Goal: Navigation & Orientation: Find specific page/section

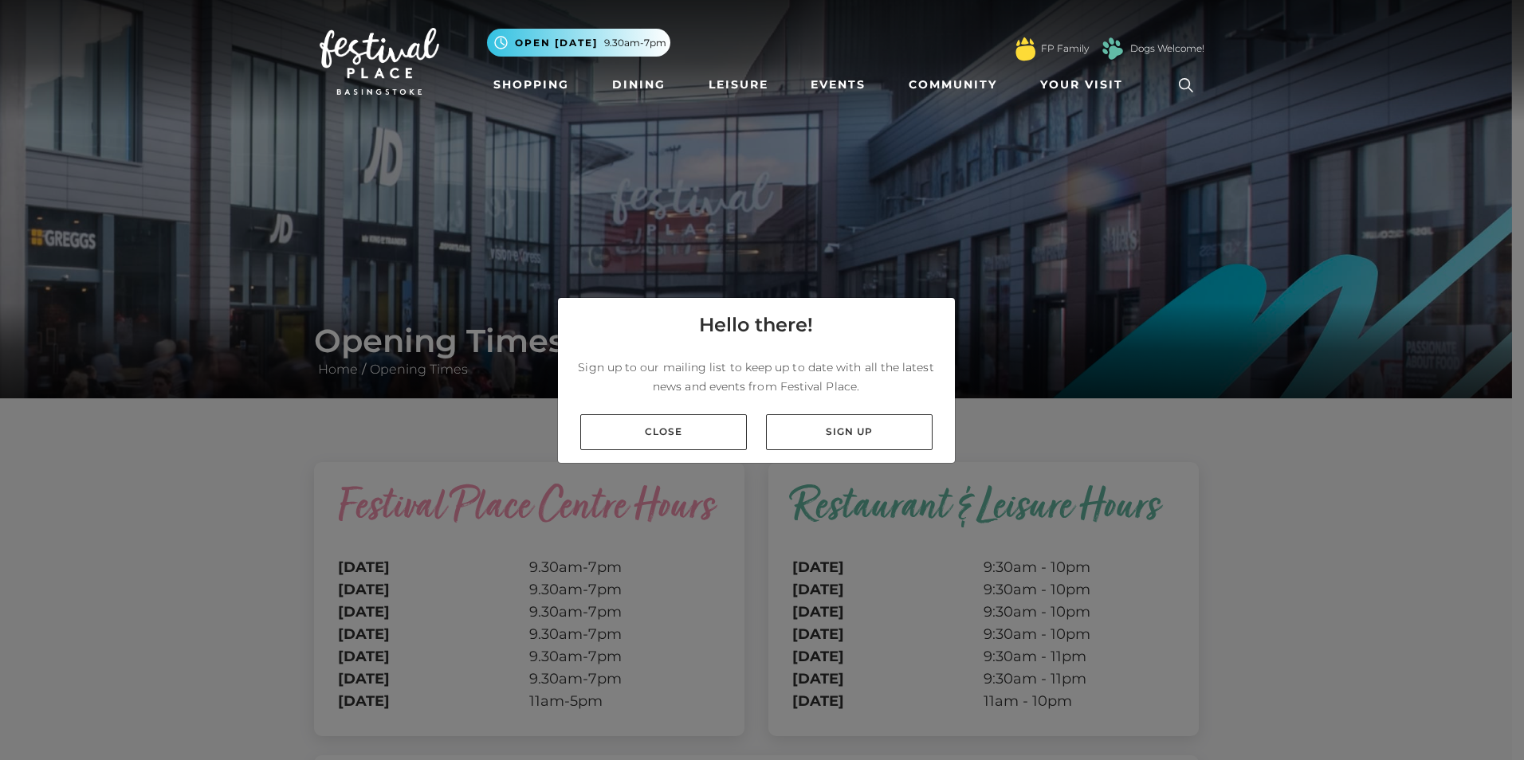
click at [669, 431] on link "Close" at bounding box center [663, 432] width 167 height 36
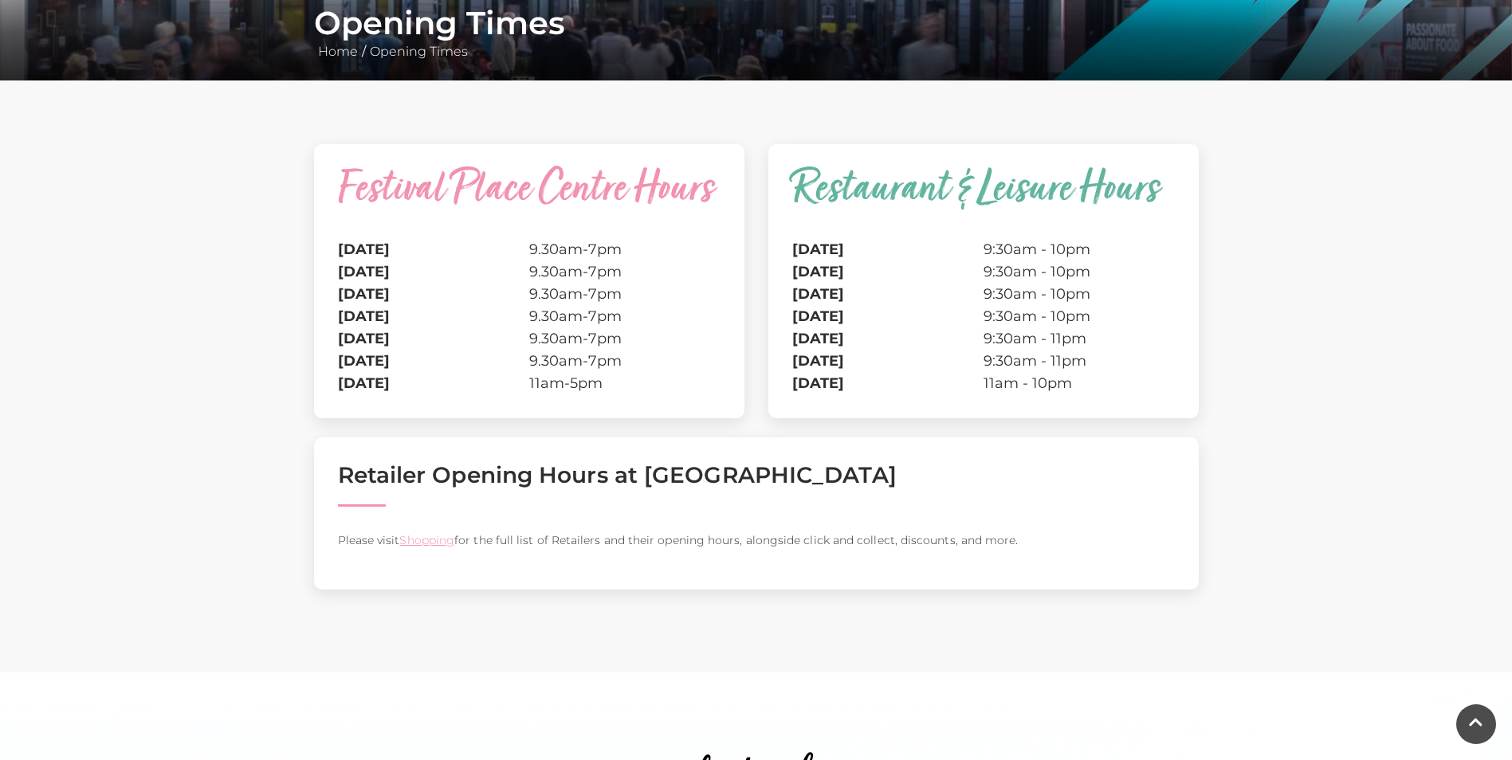
scroll to position [319, 0]
click at [437, 539] on link "Shopping" at bounding box center [426, 539] width 55 height 14
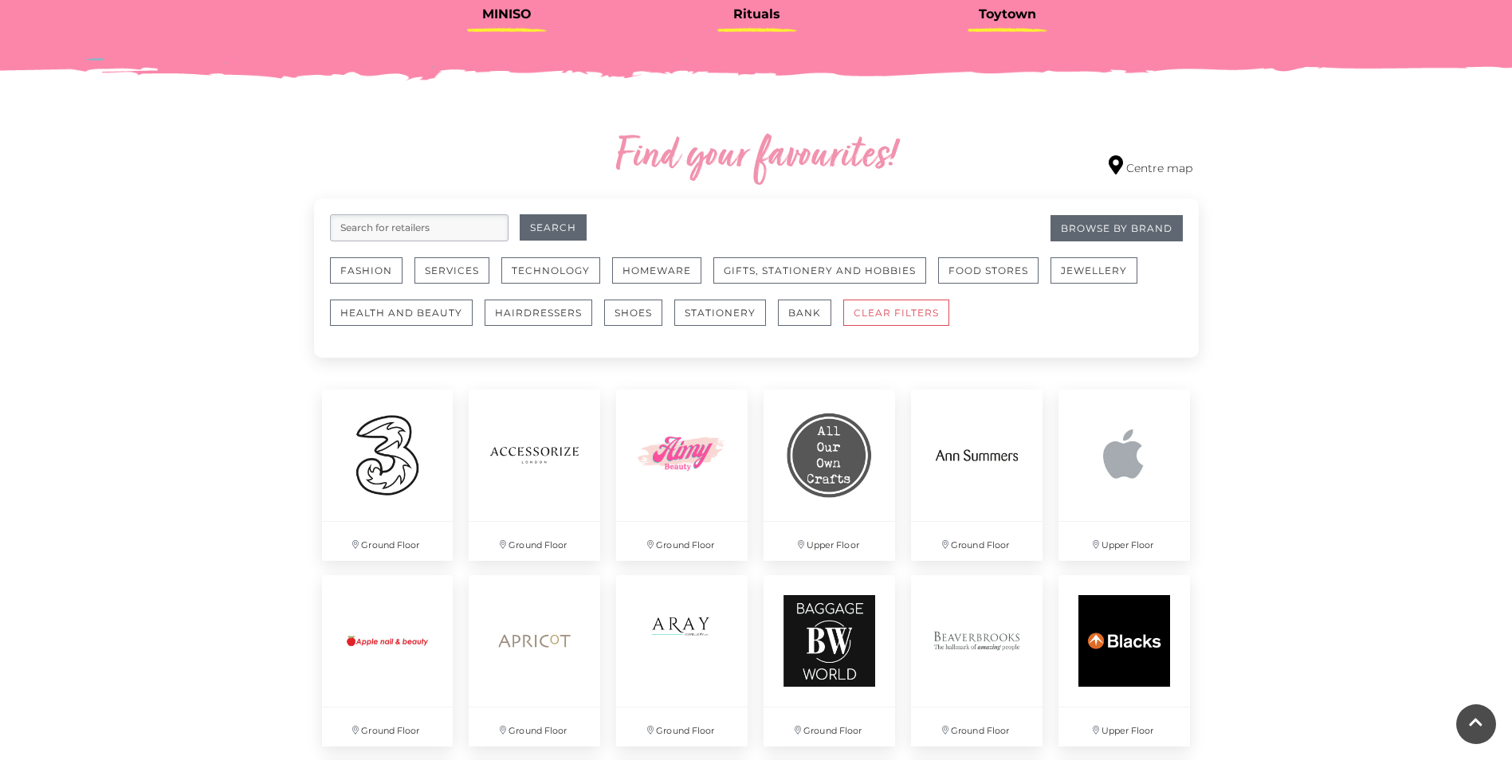
scroll to position [956, 0]
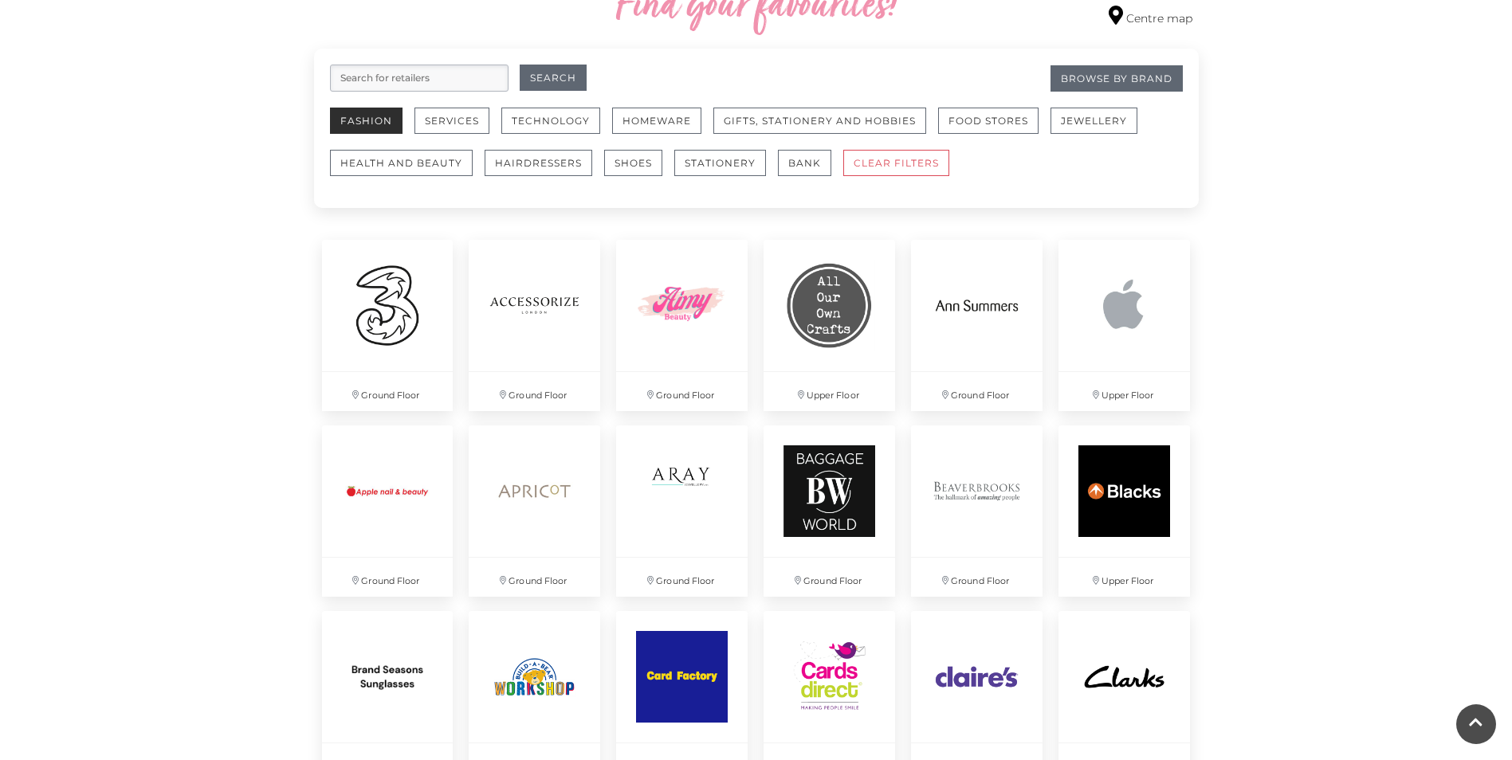
click at [369, 115] on button "Fashion" at bounding box center [366, 121] width 73 height 26
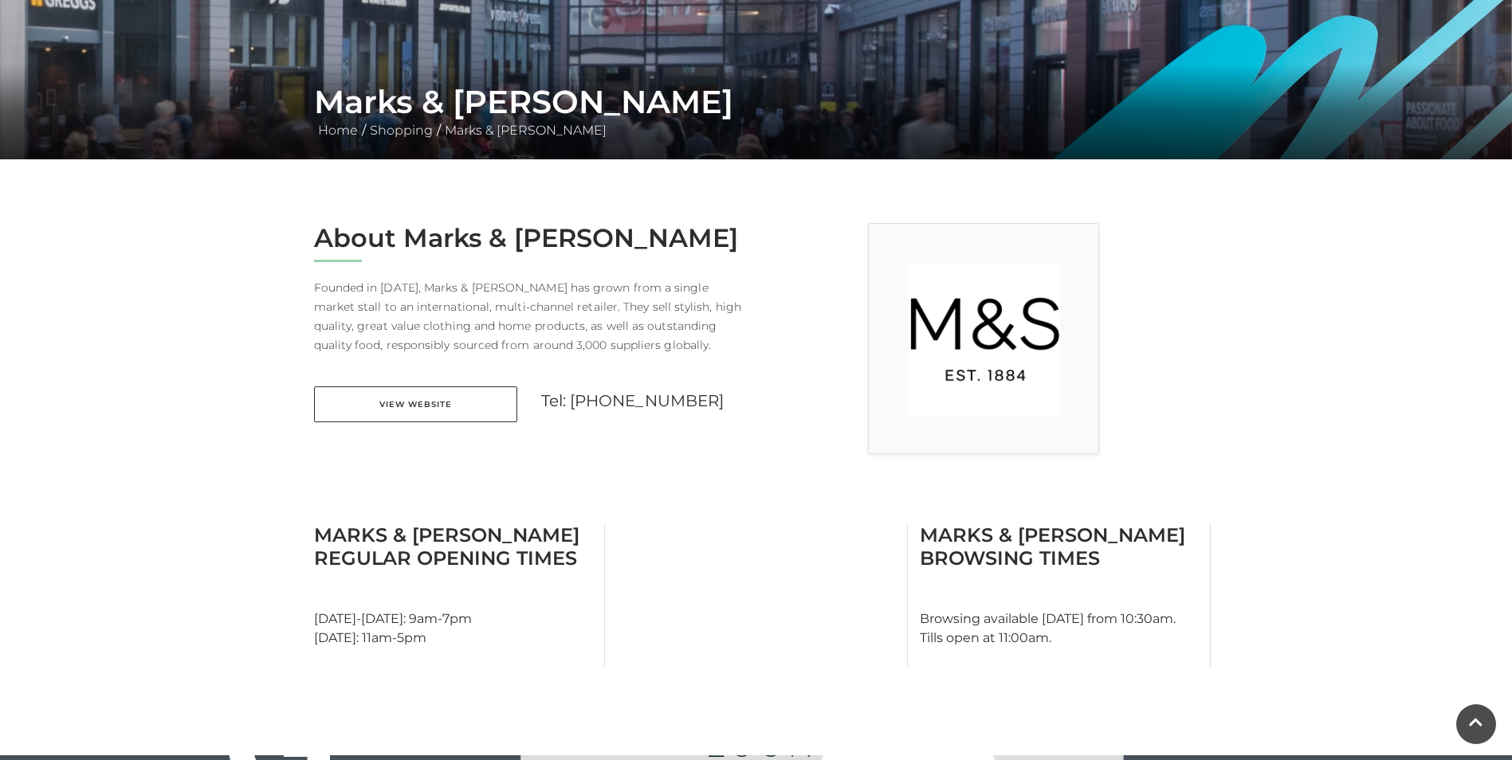
scroll to position [319, 0]
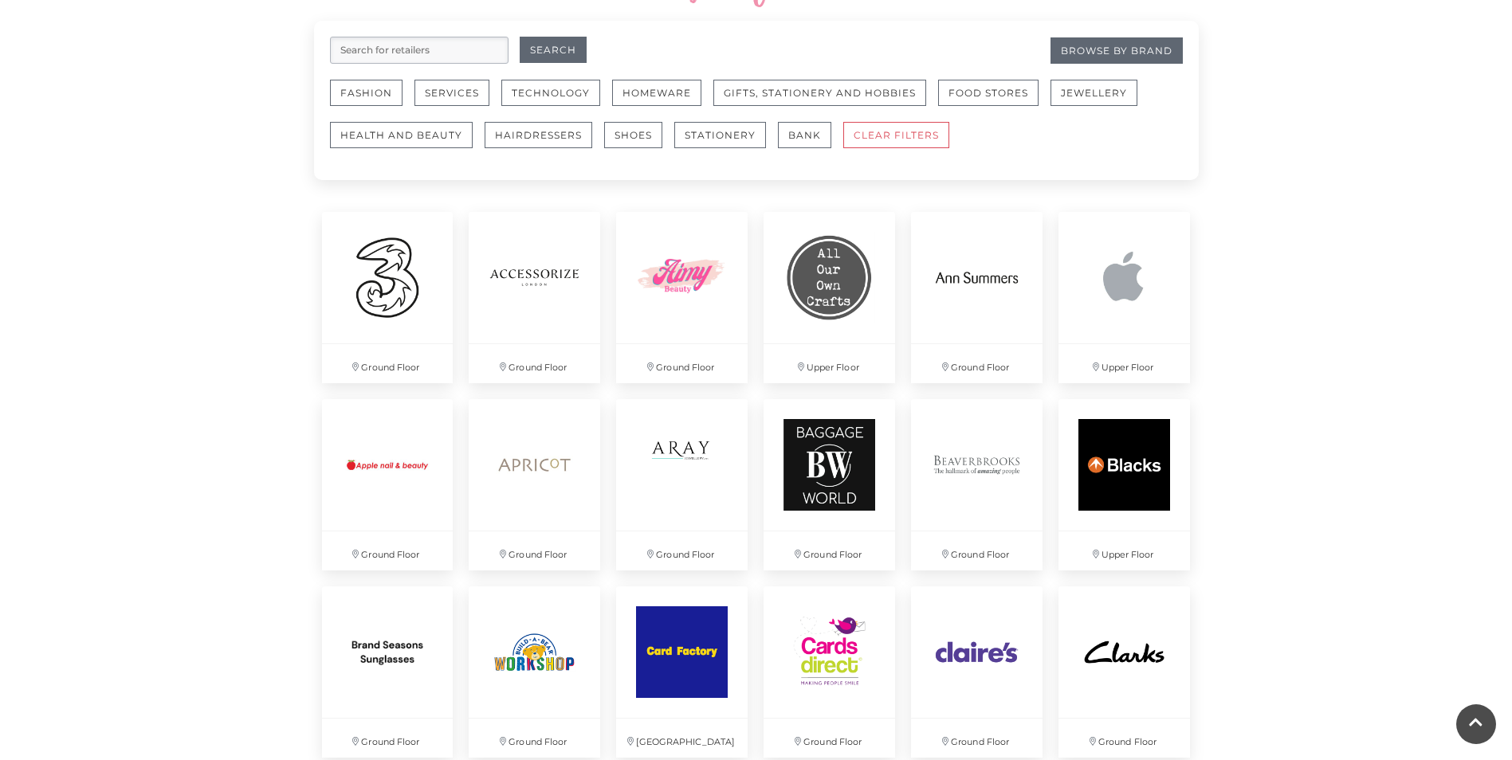
scroll to position [956, 0]
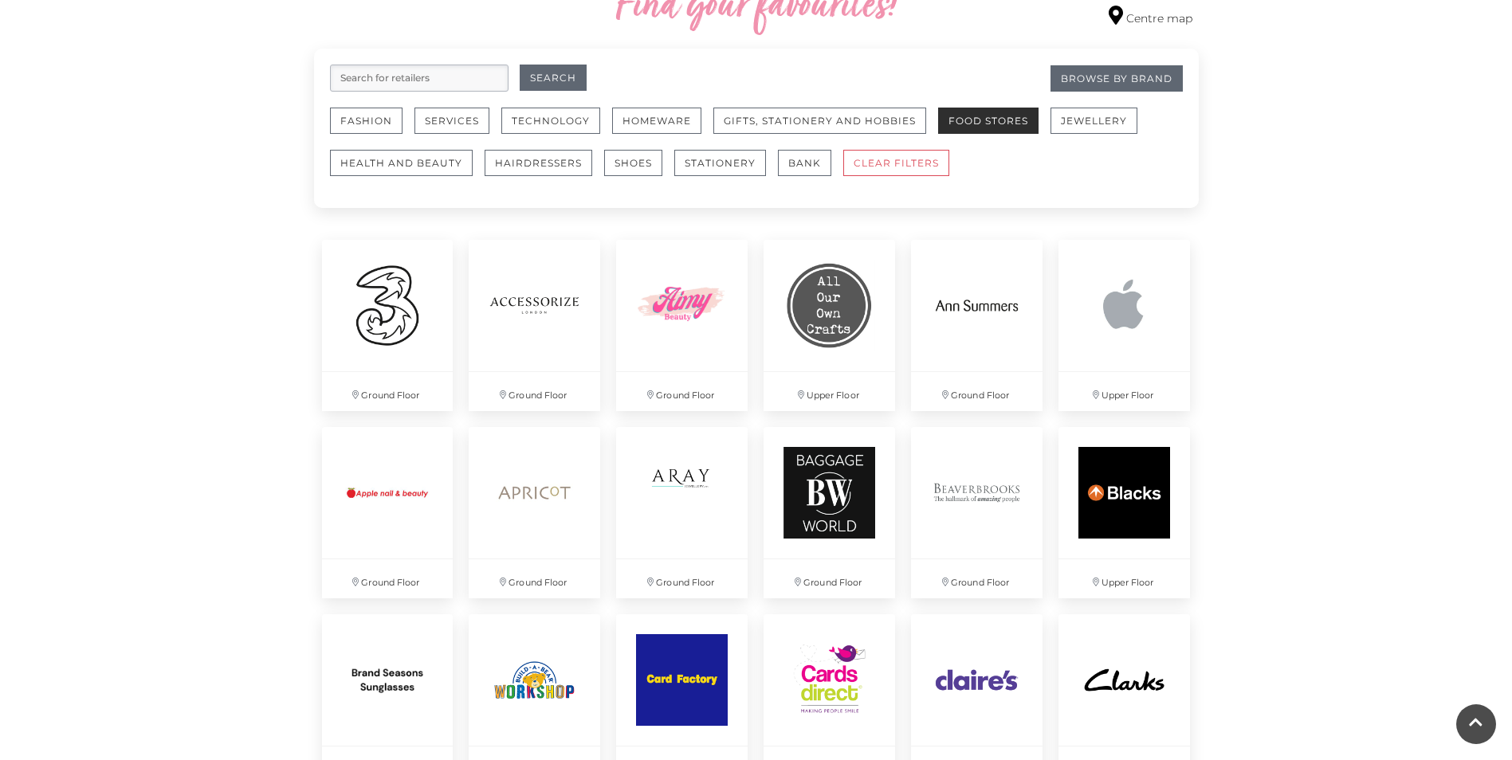
click at [977, 125] on button "Food Stores" at bounding box center [988, 121] width 100 height 26
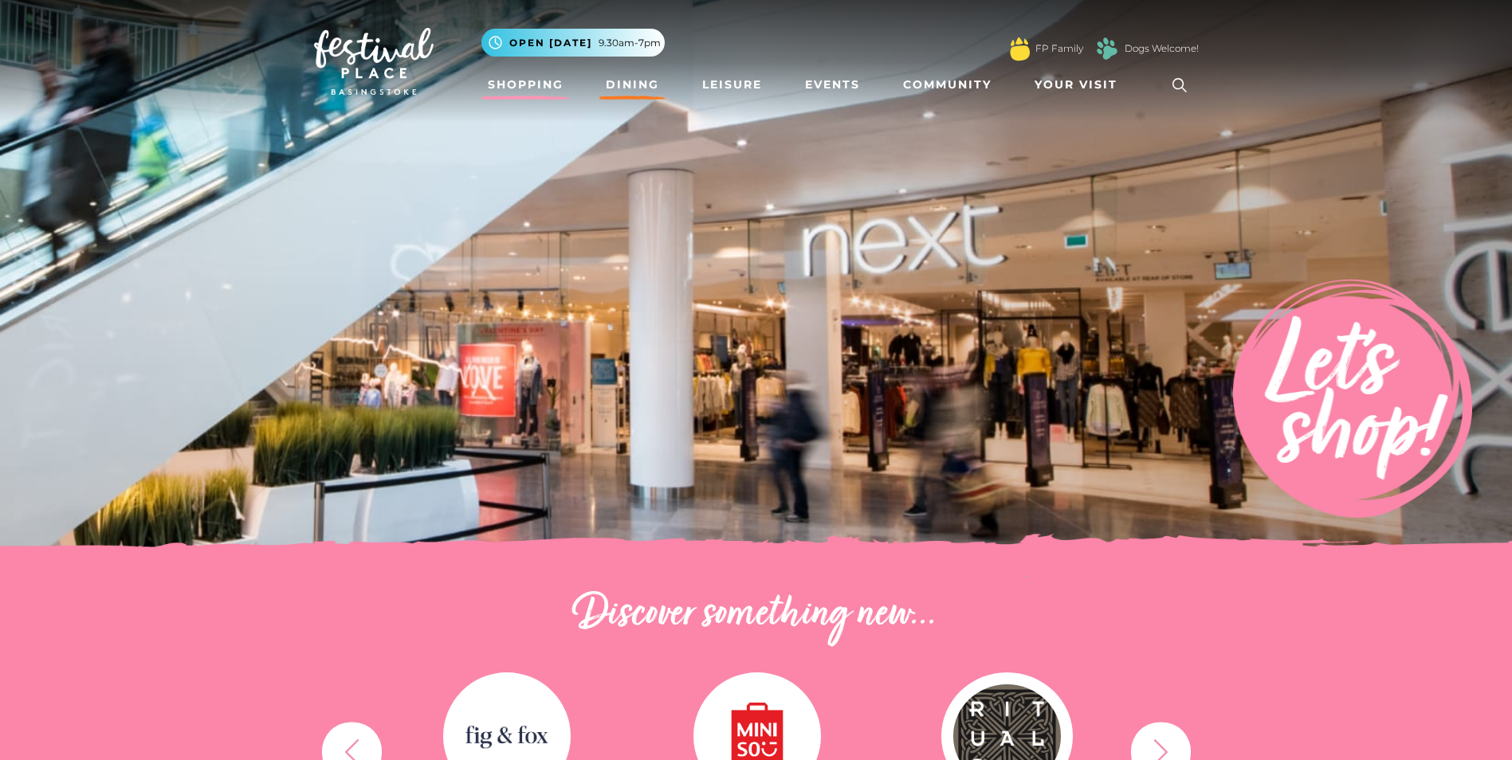
click at [640, 75] on link "Dining" at bounding box center [632, 84] width 66 height 29
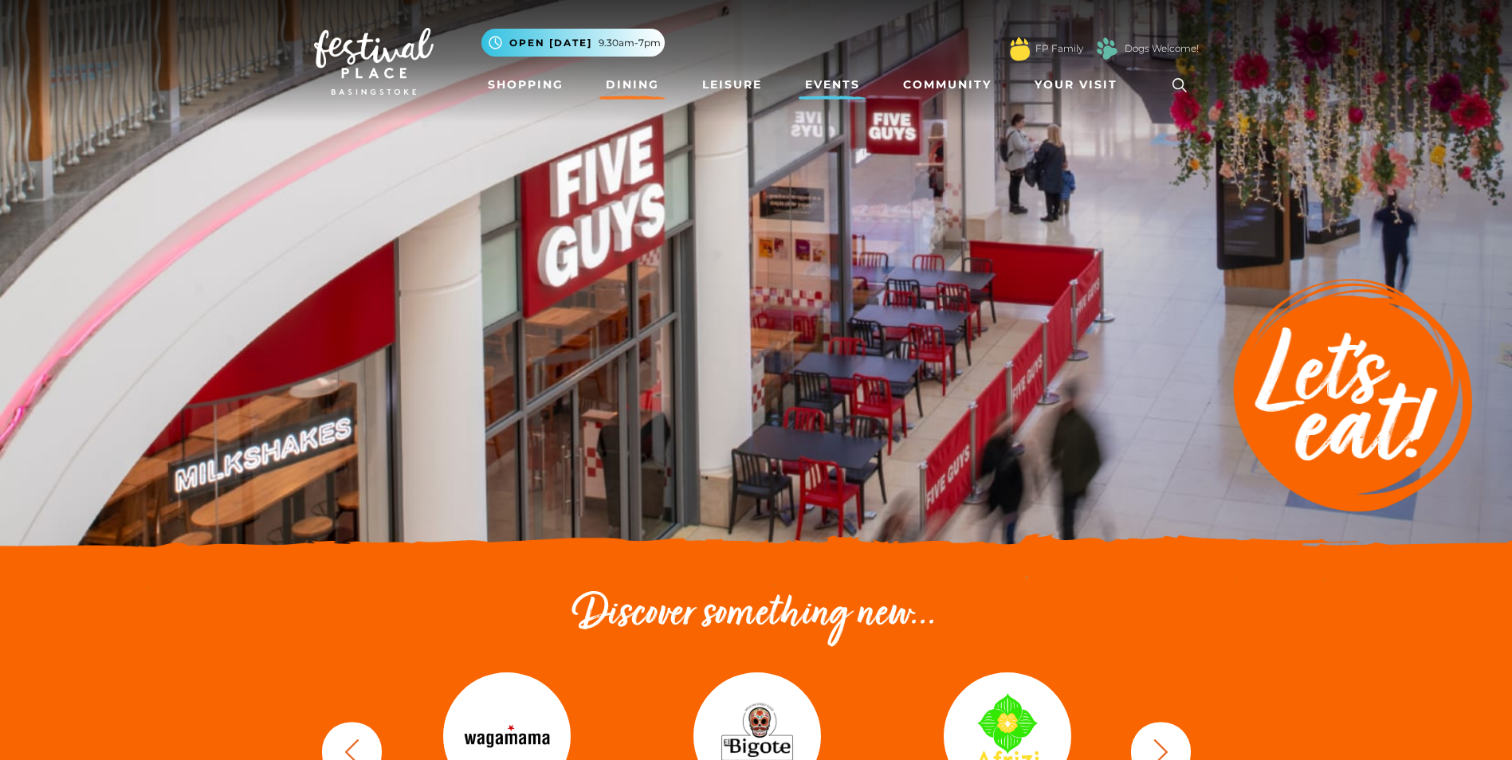
click at [837, 88] on link "Events" at bounding box center [832, 84] width 68 height 29
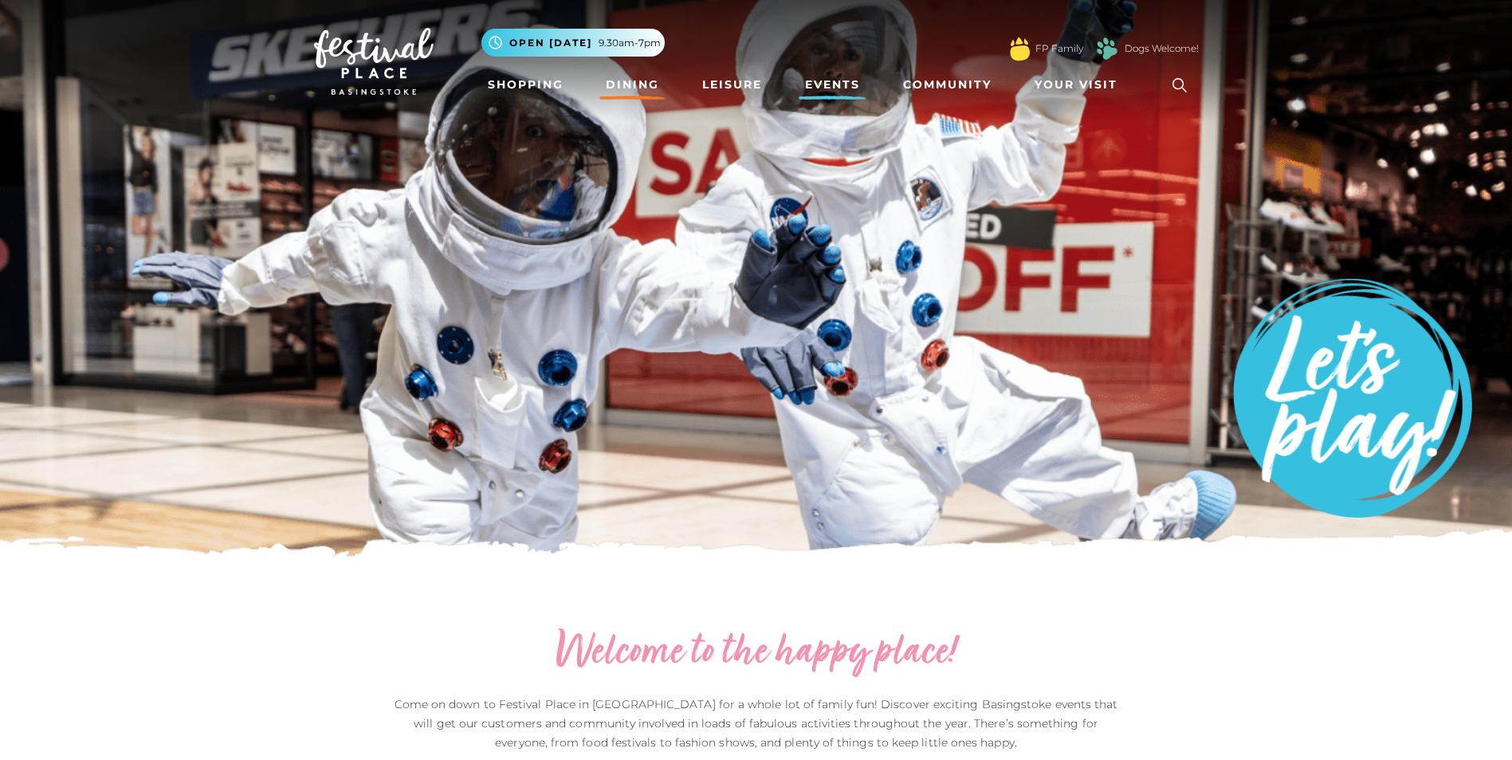
click at [651, 78] on link "Dining" at bounding box center [632, 84] width 66 height 29
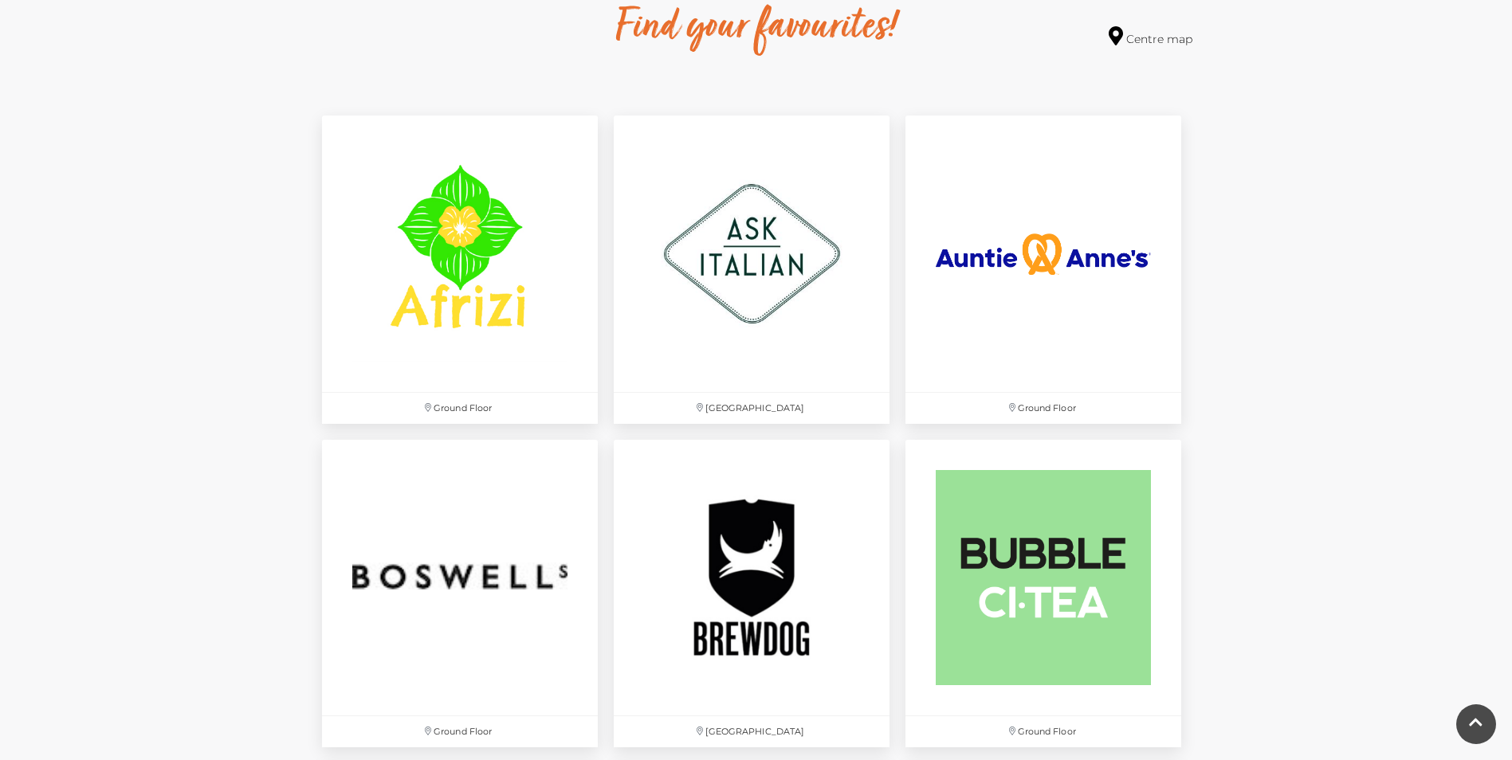
scroll to position [1036, 0]
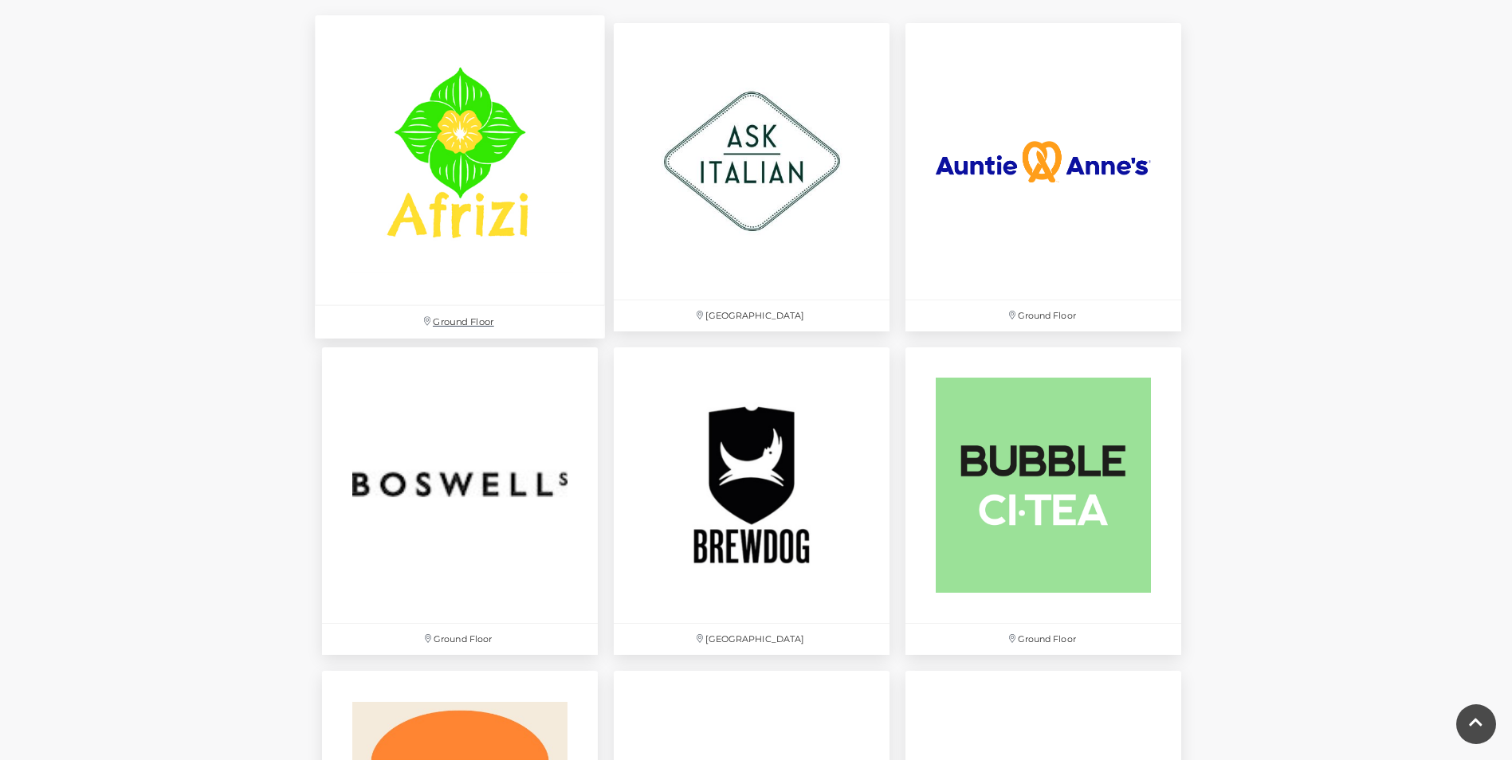
click at [489, 198] on img at bounding box center [460, 161] width 290 height 290
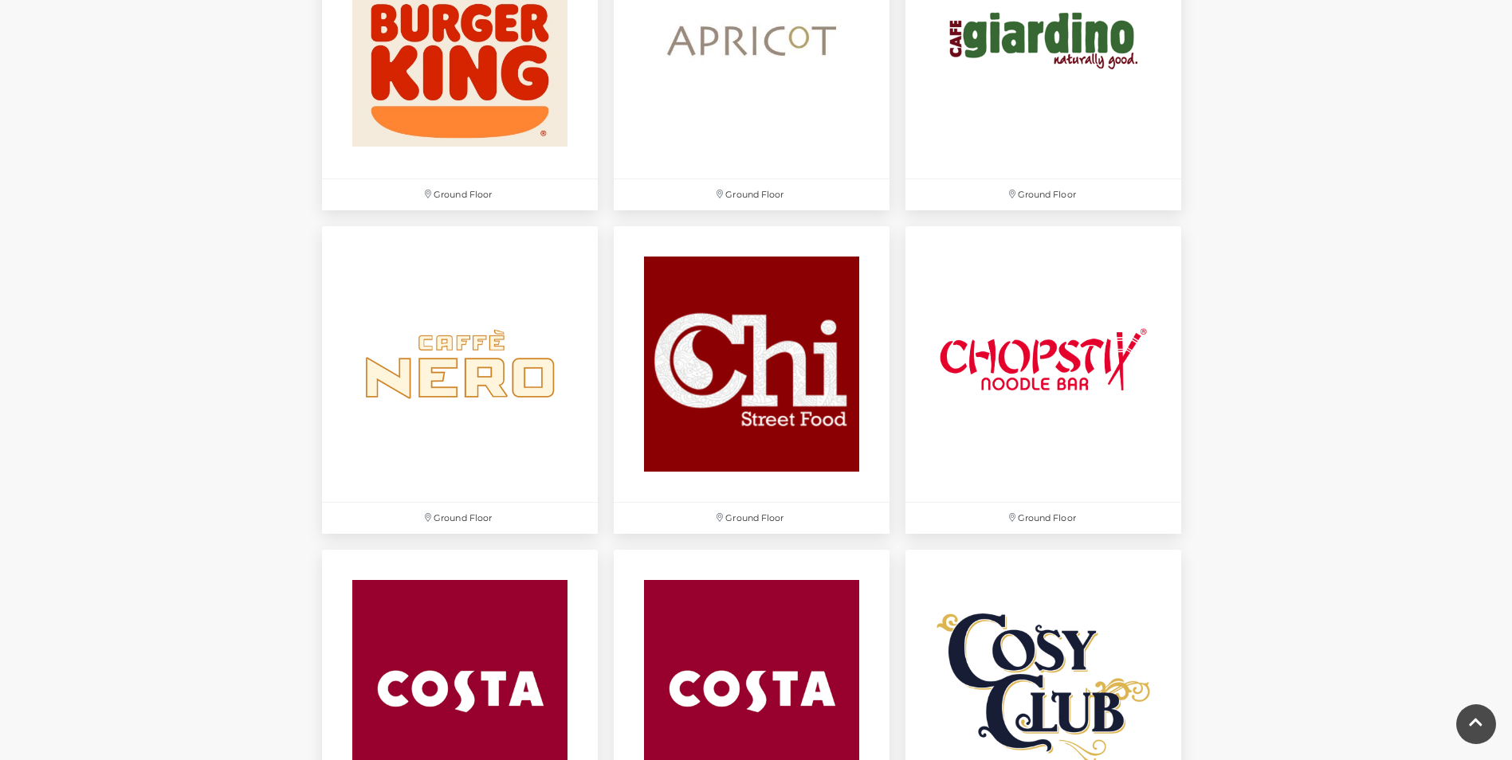
scroll to position [1833, 0]
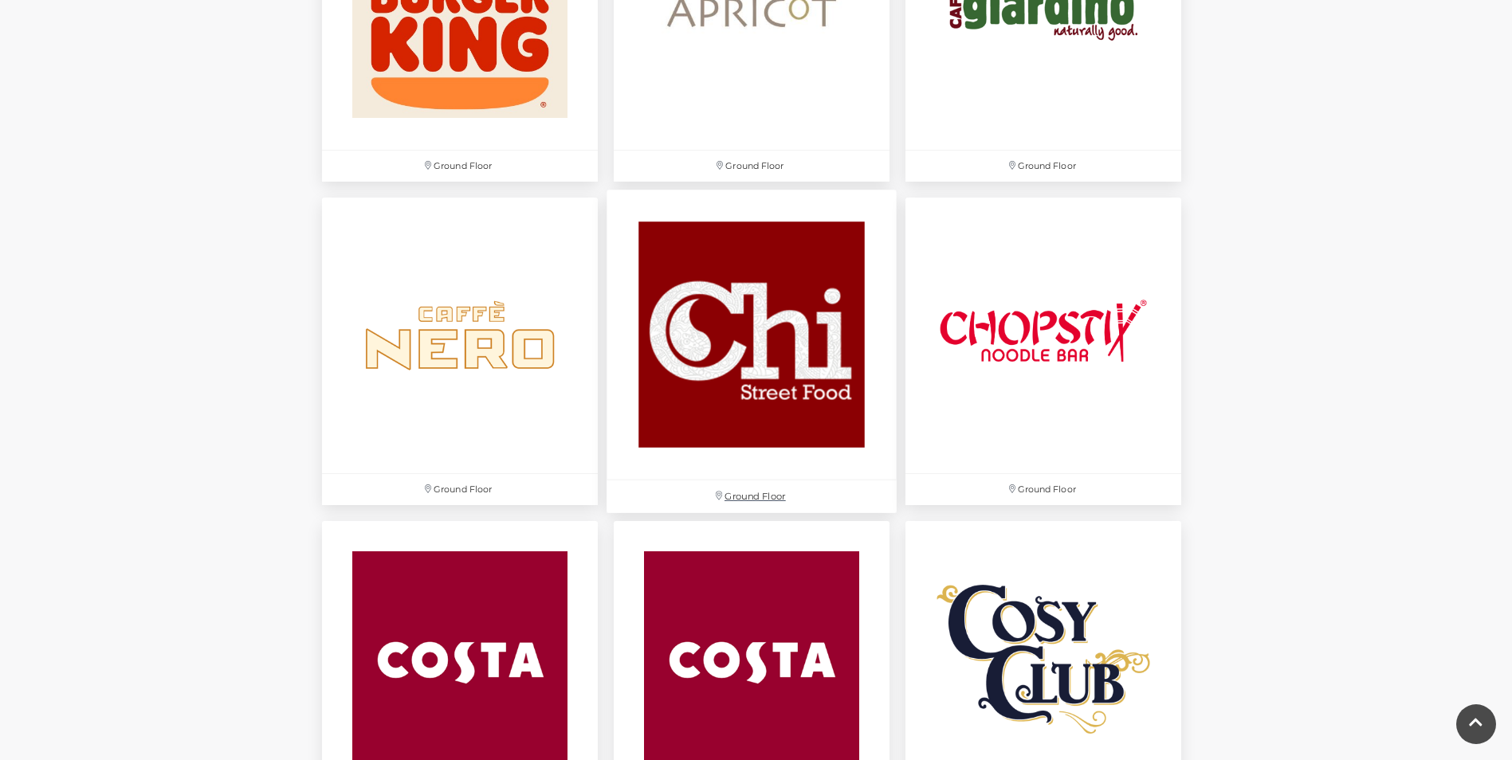
click at [736, 400] on img at bounding box center [751, 335] width 290 height 290
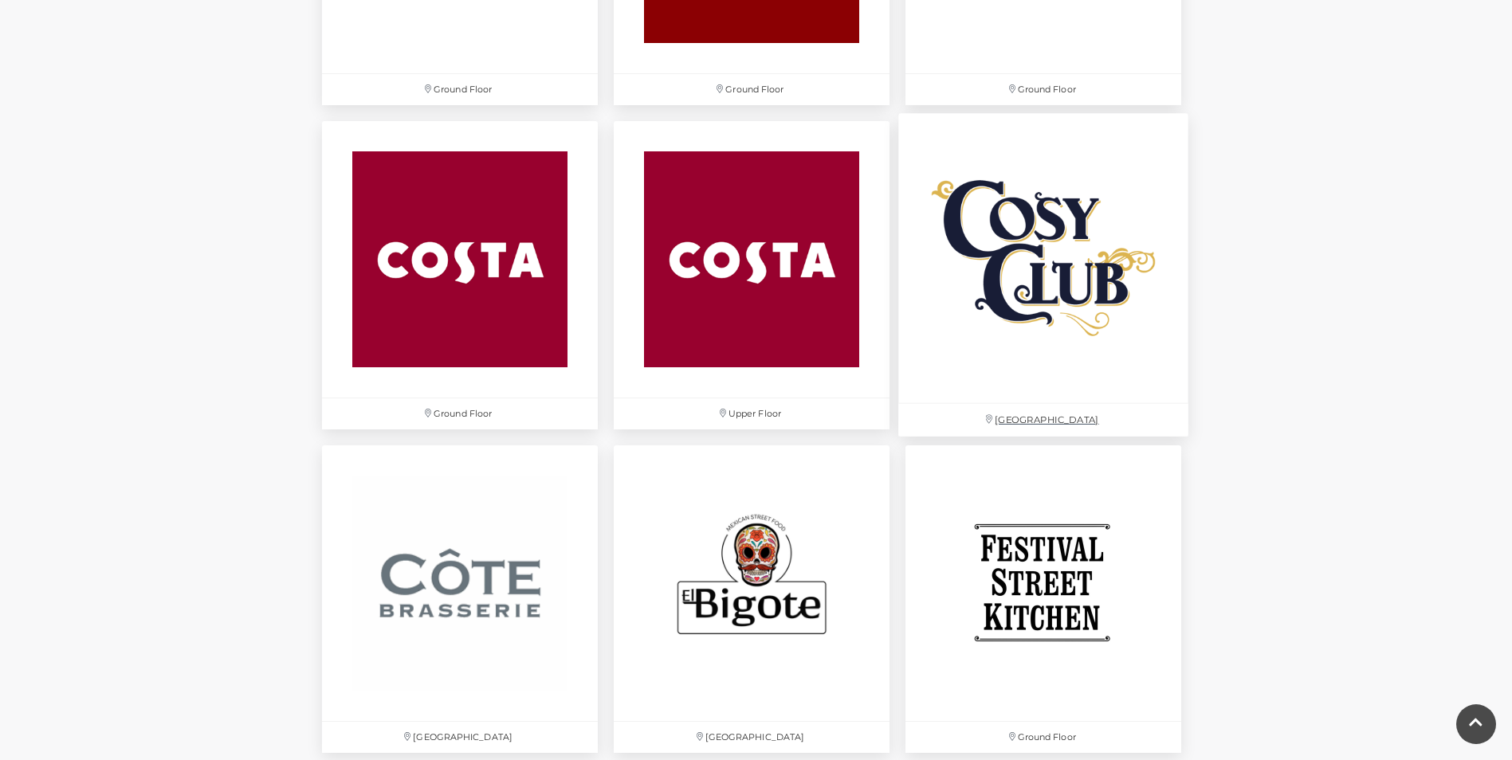
scroll to position [2311, 0]
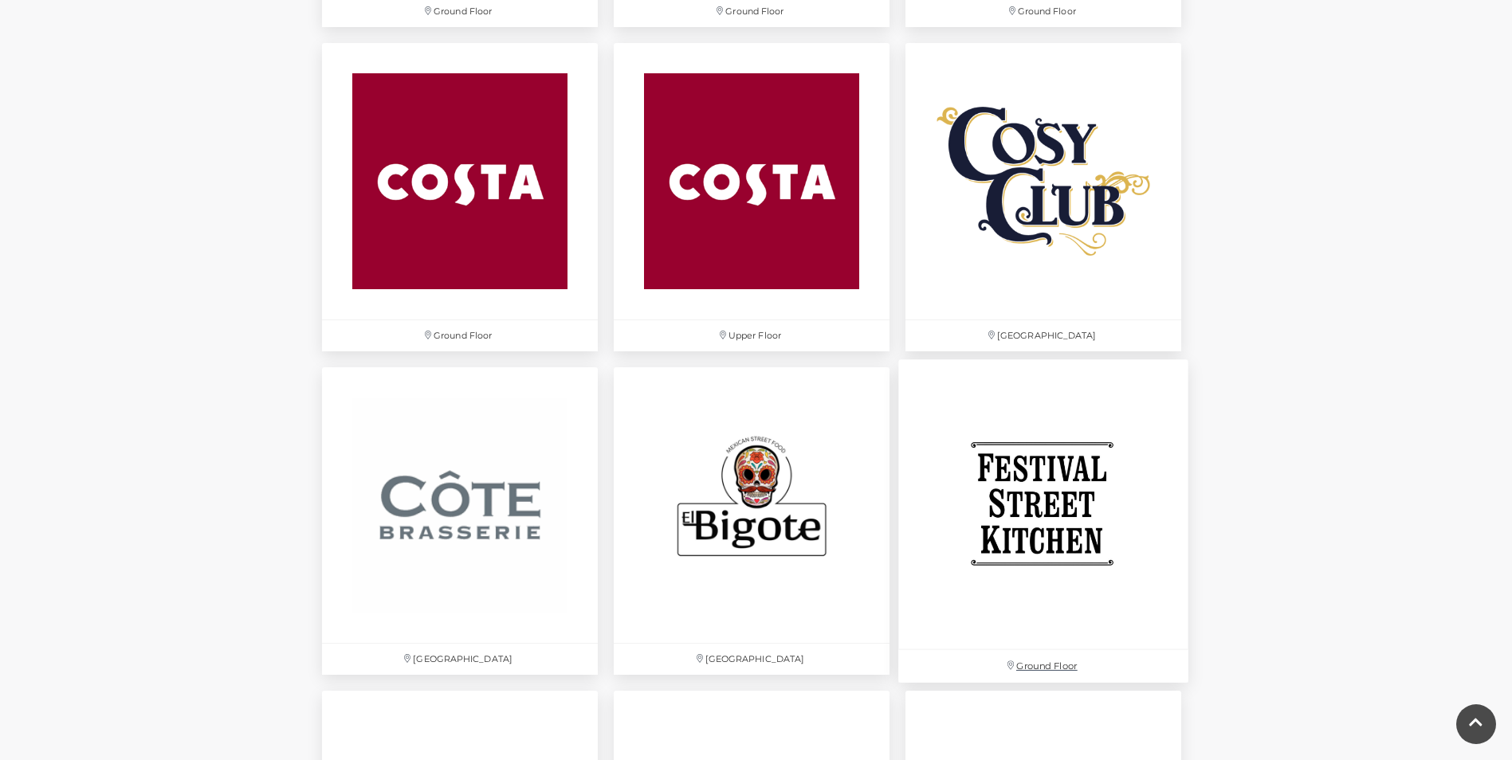
click at [981, 477] on img at bounding box center [1043, 504] width 290 height 290
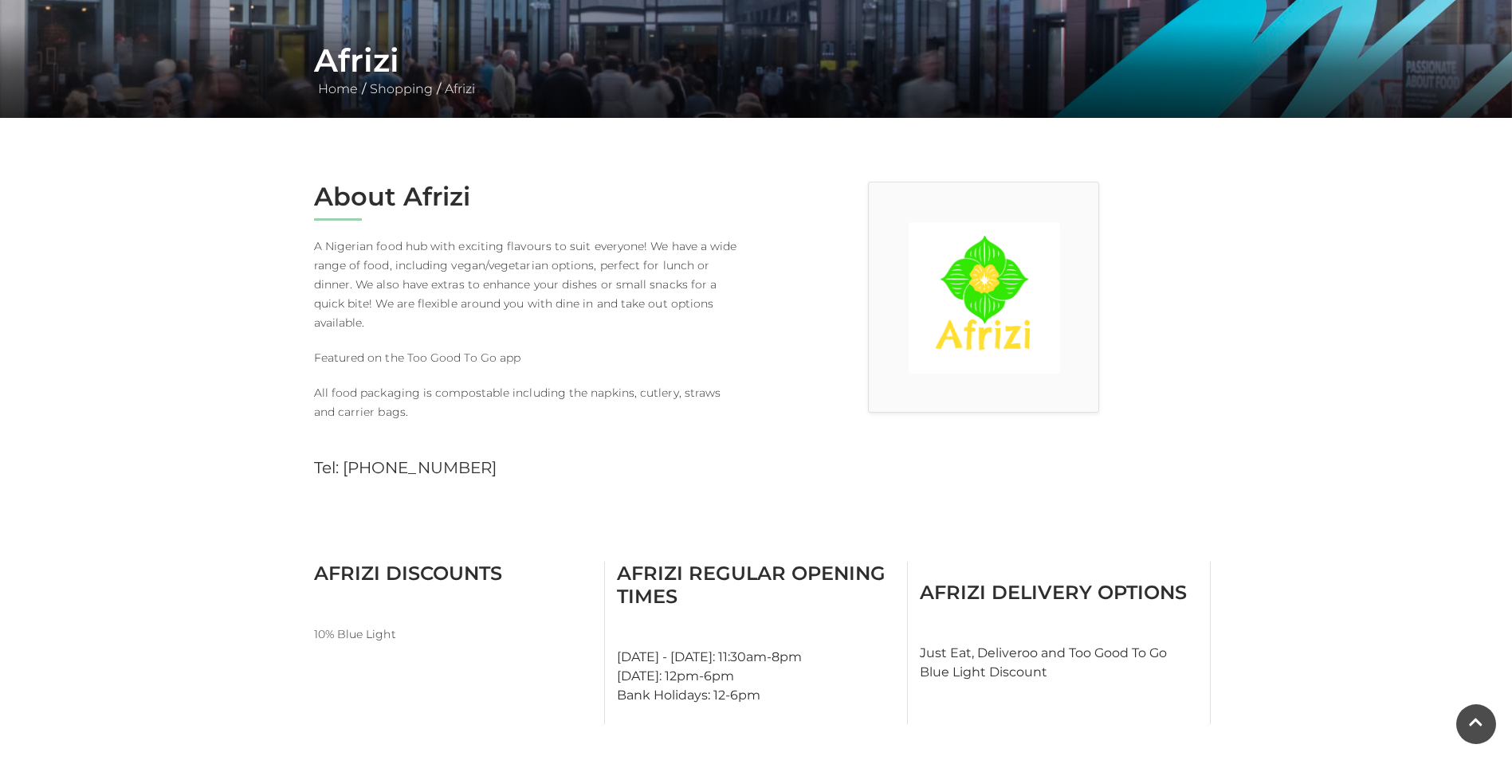
scroll to position [239, 0]
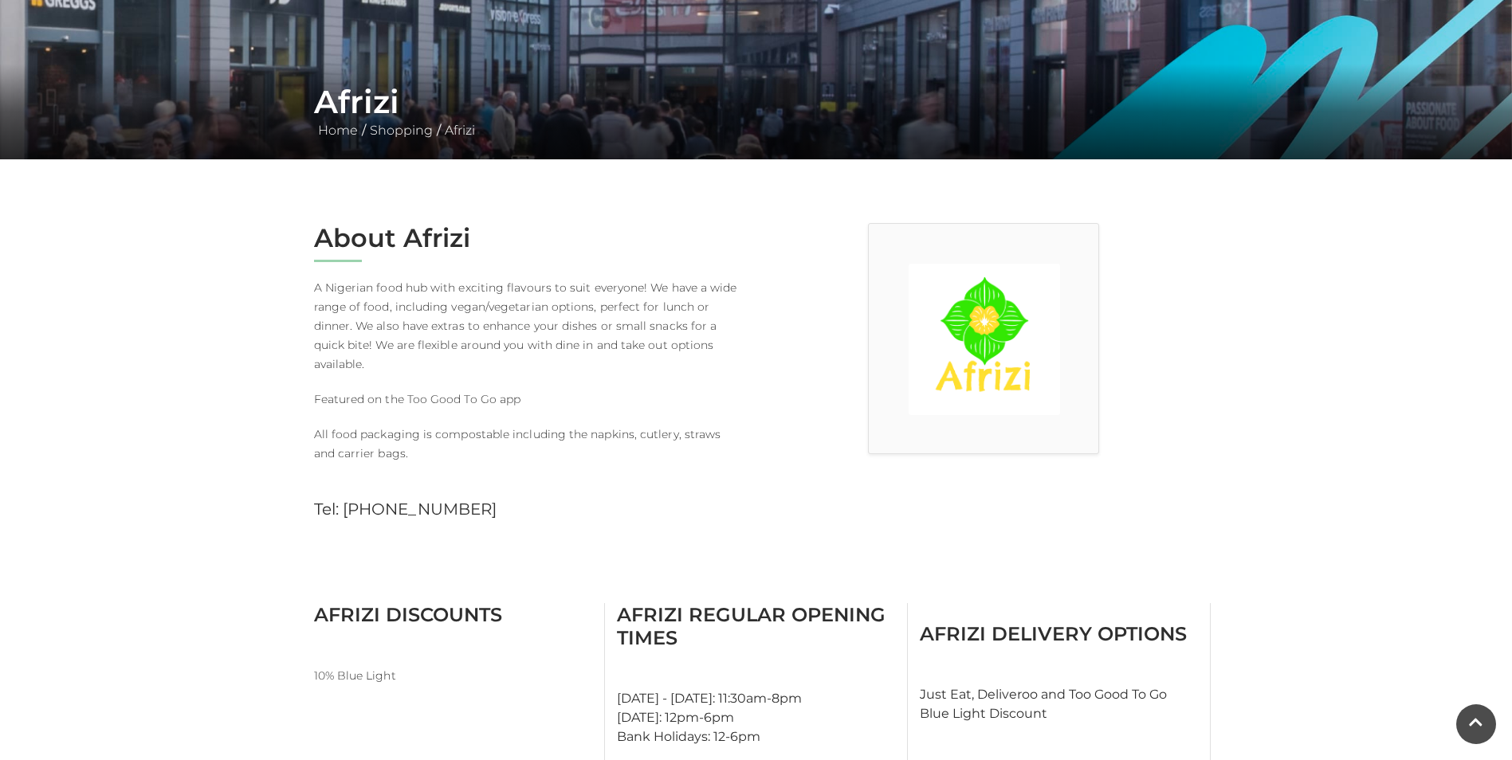
click at [241, 378] on main "Afrizi Home / Shopping / Afrizi About Afrizi A Nigerian food hub with exciting …" at bounding box center [756, 586] width 1512 height 1651
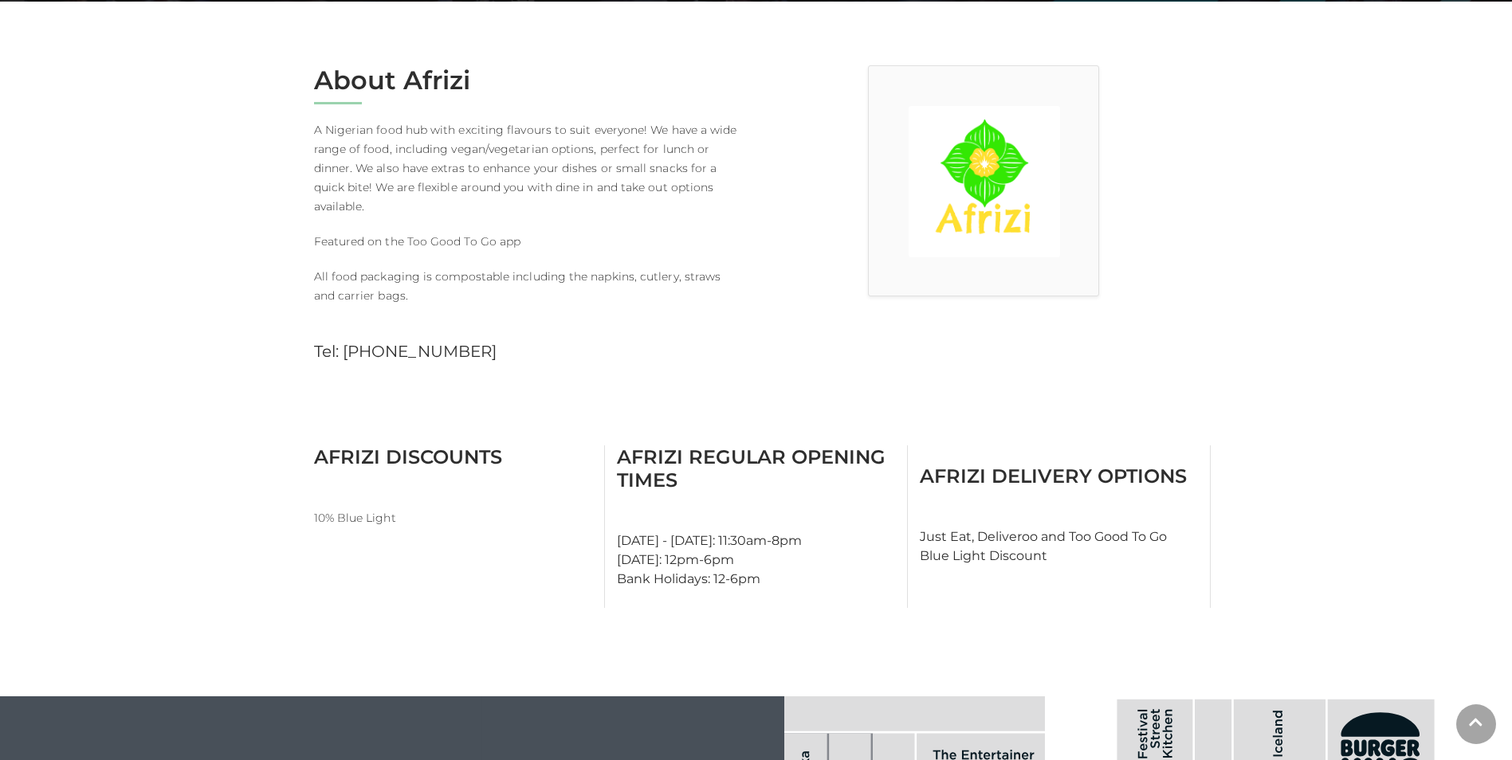
scroll to position [398, 0]
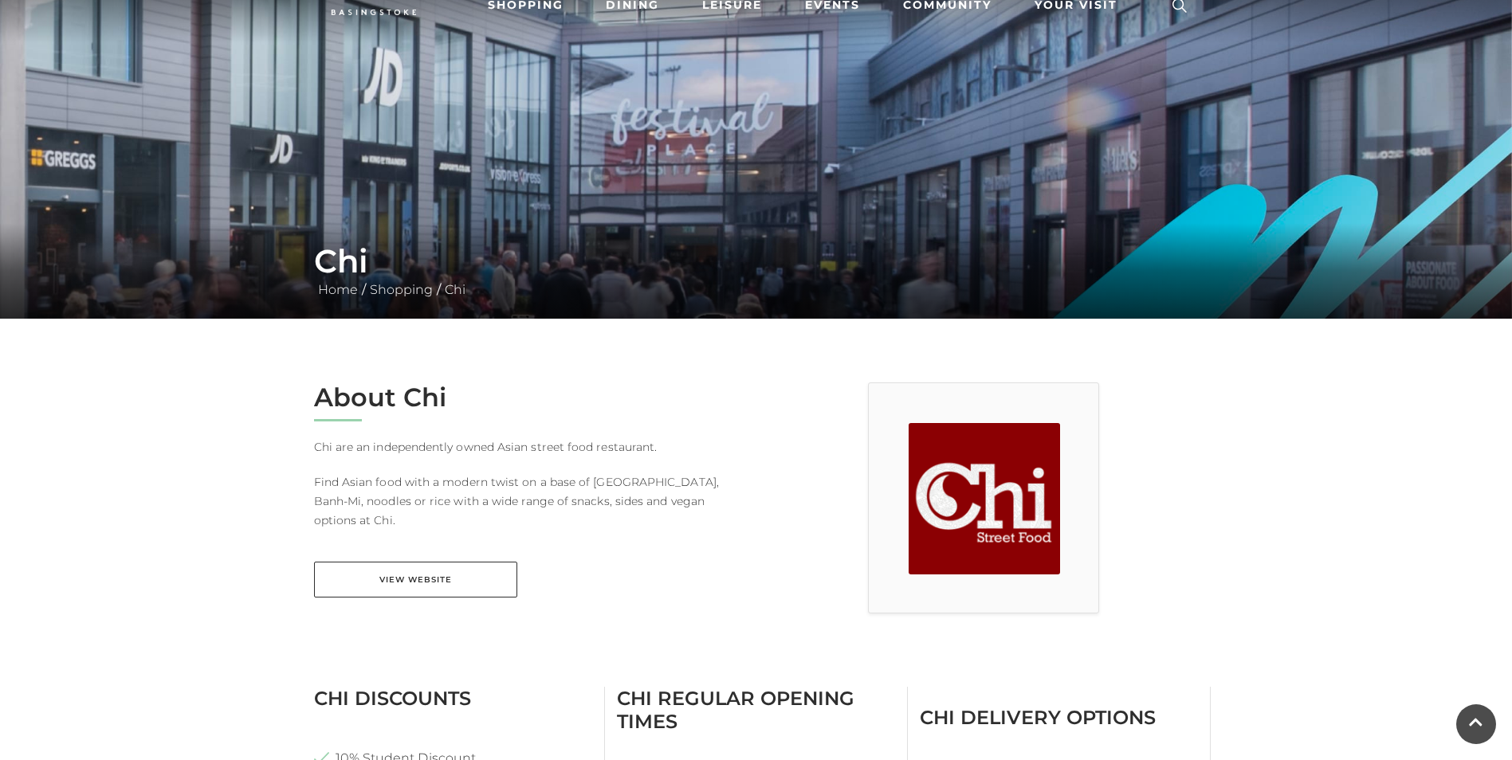
scroll to position [159, 0]
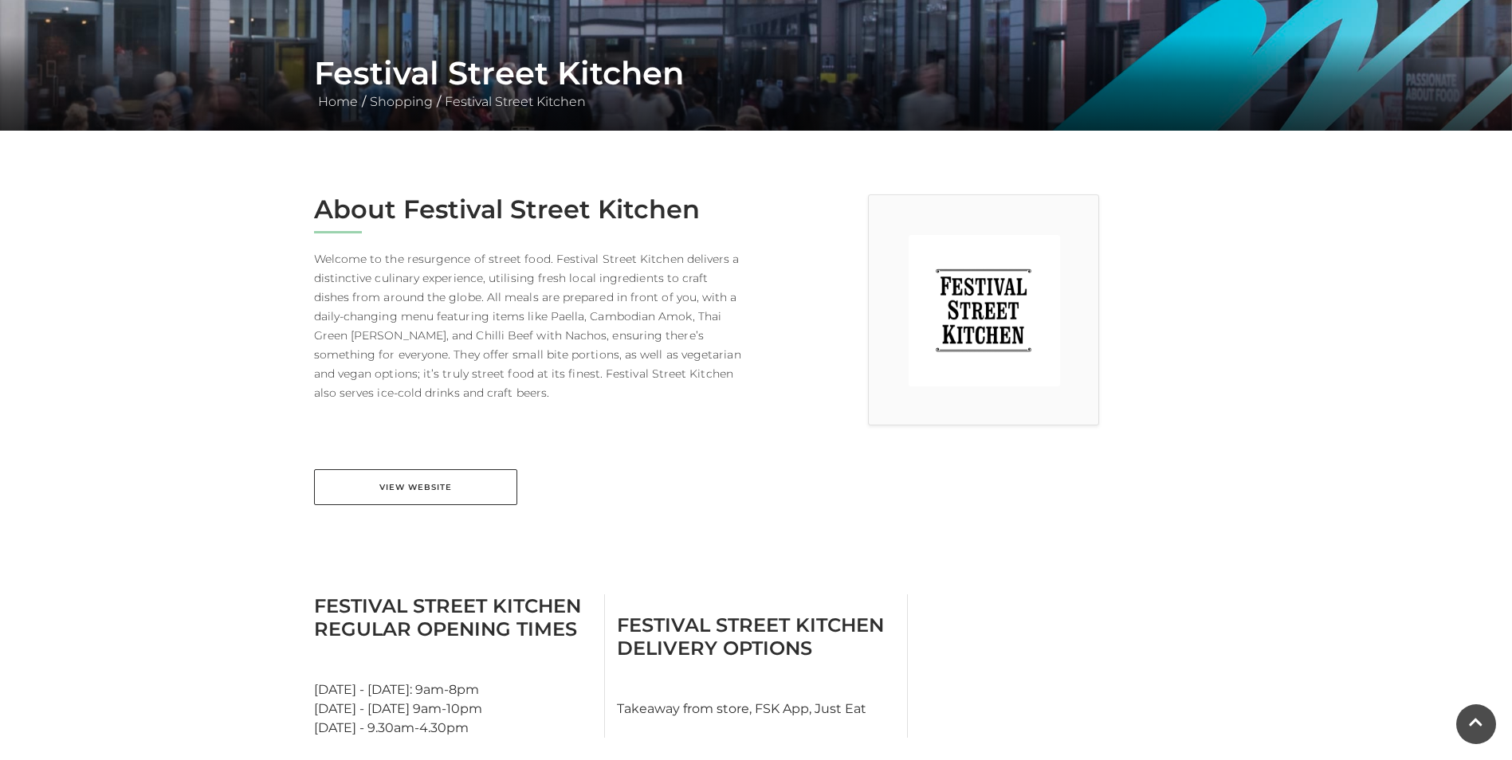
scroll to position [239, 0]
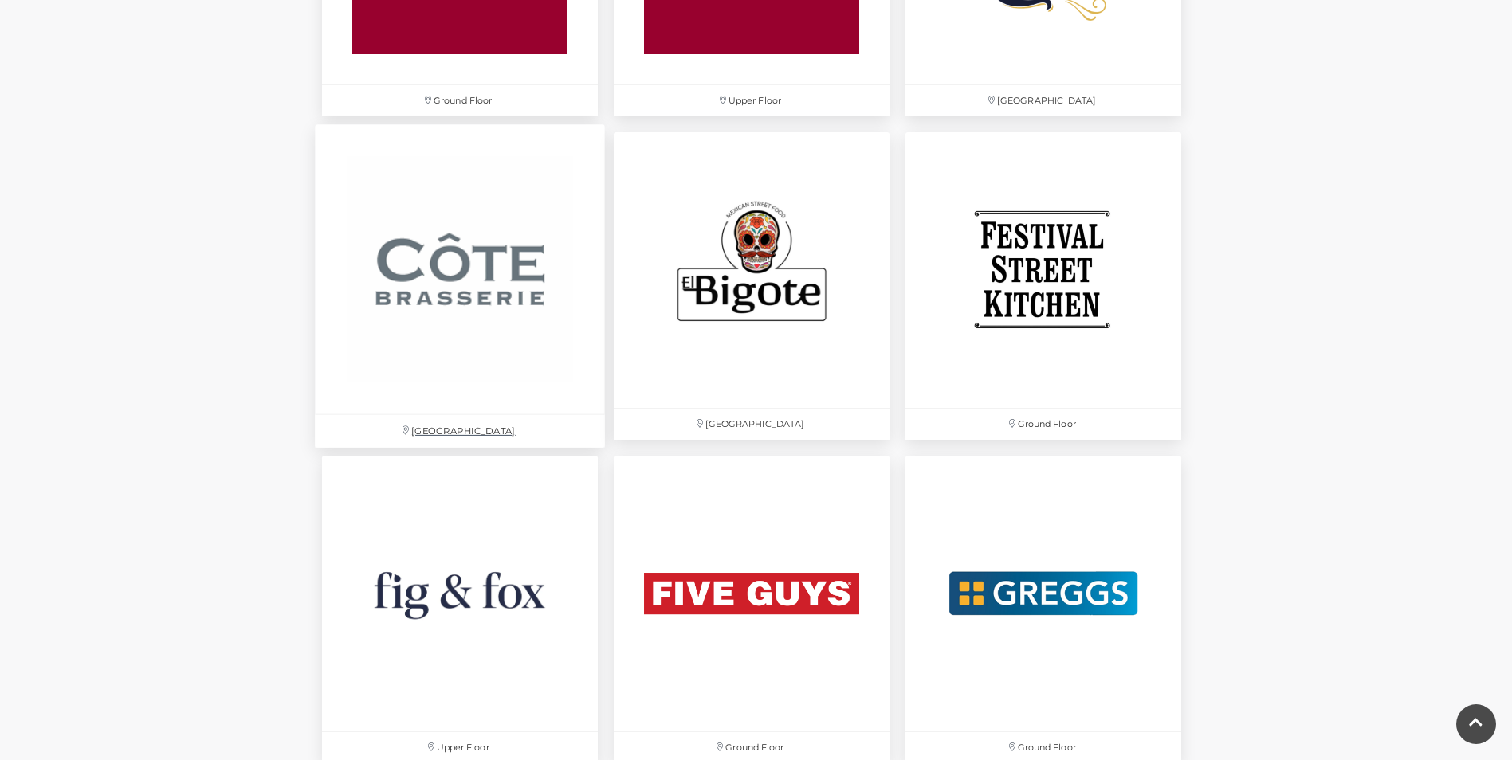
scroll to position [2709, 0]
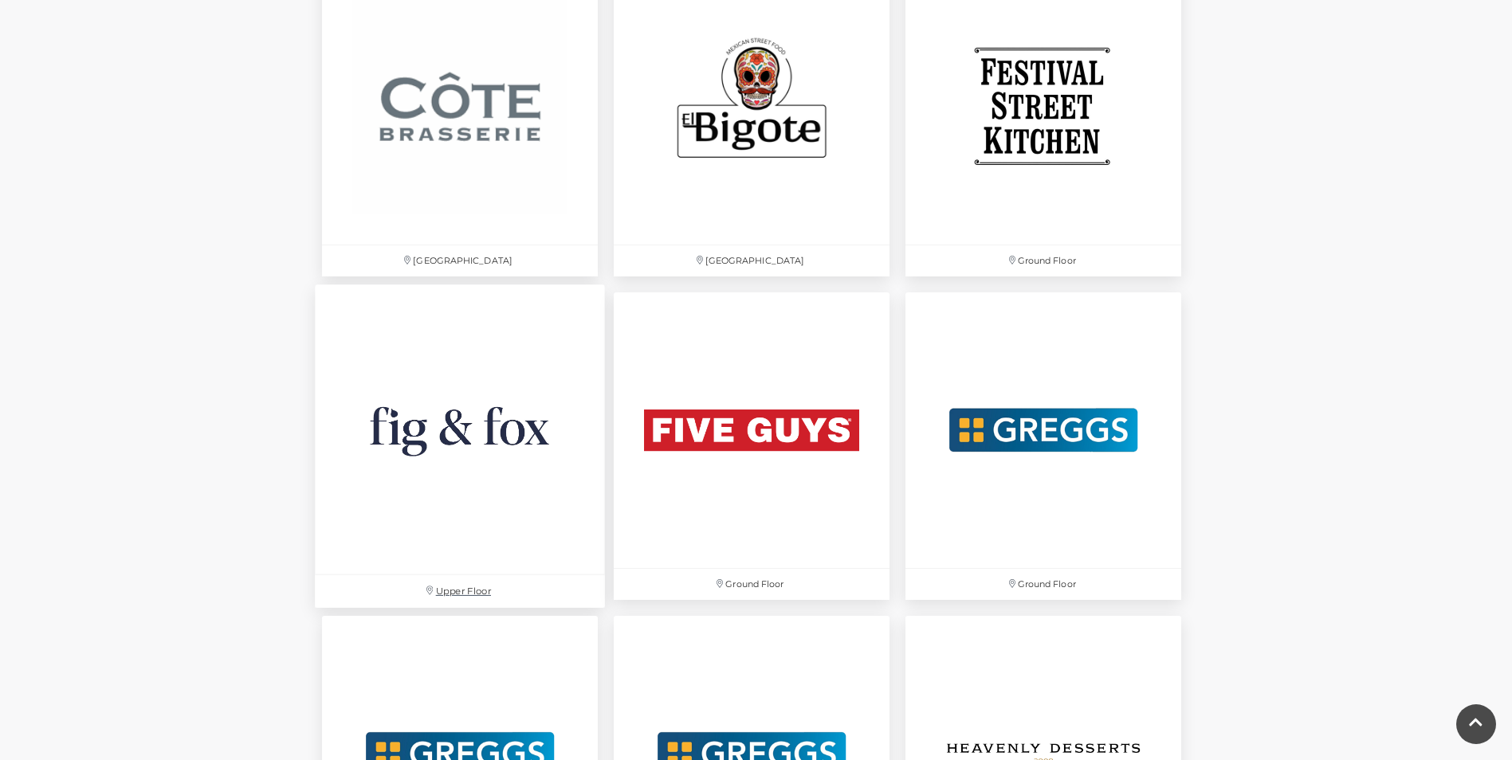
click at [420, 462] on img at bounding box center [460, 429] width 290 height 290
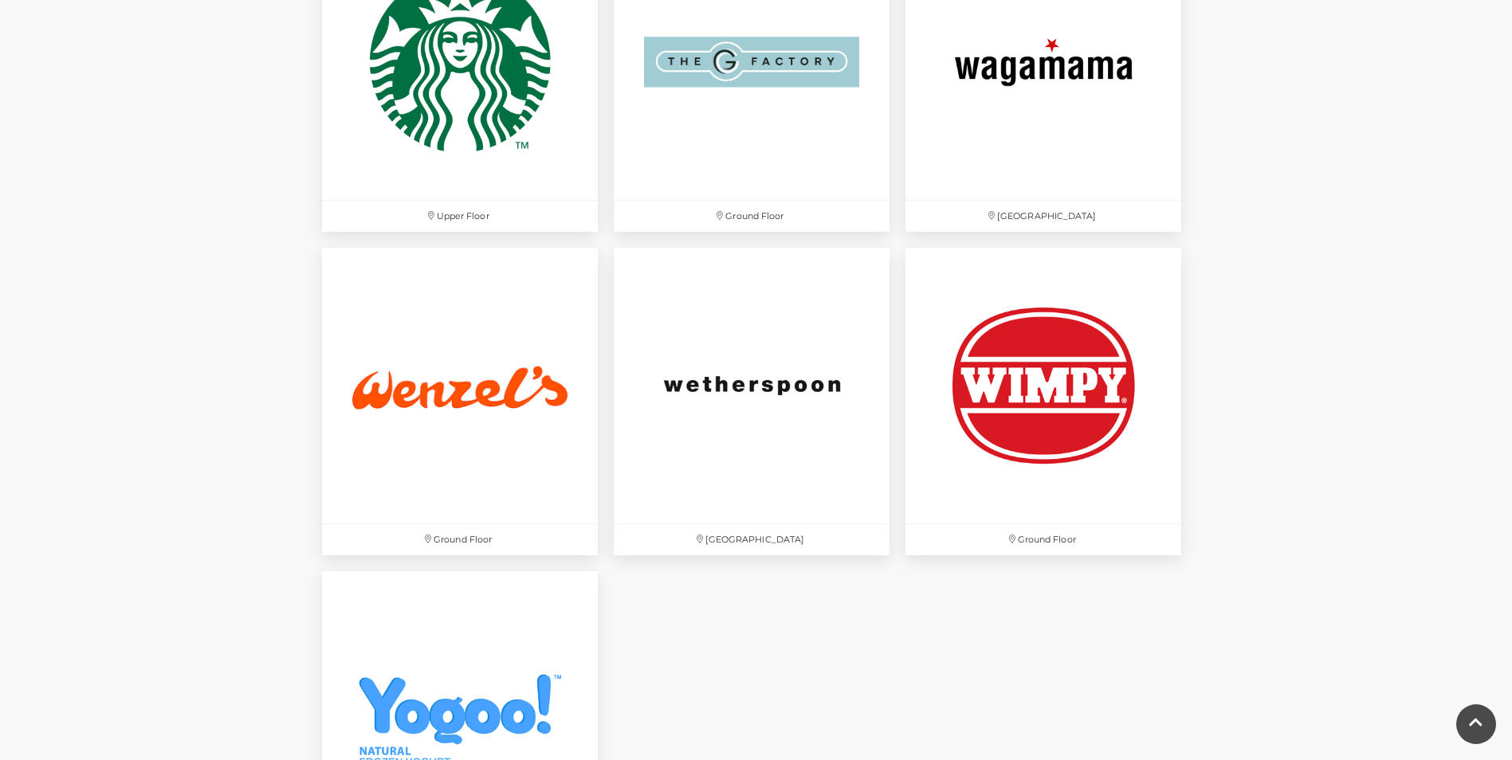
scroll to position [4941, 0]
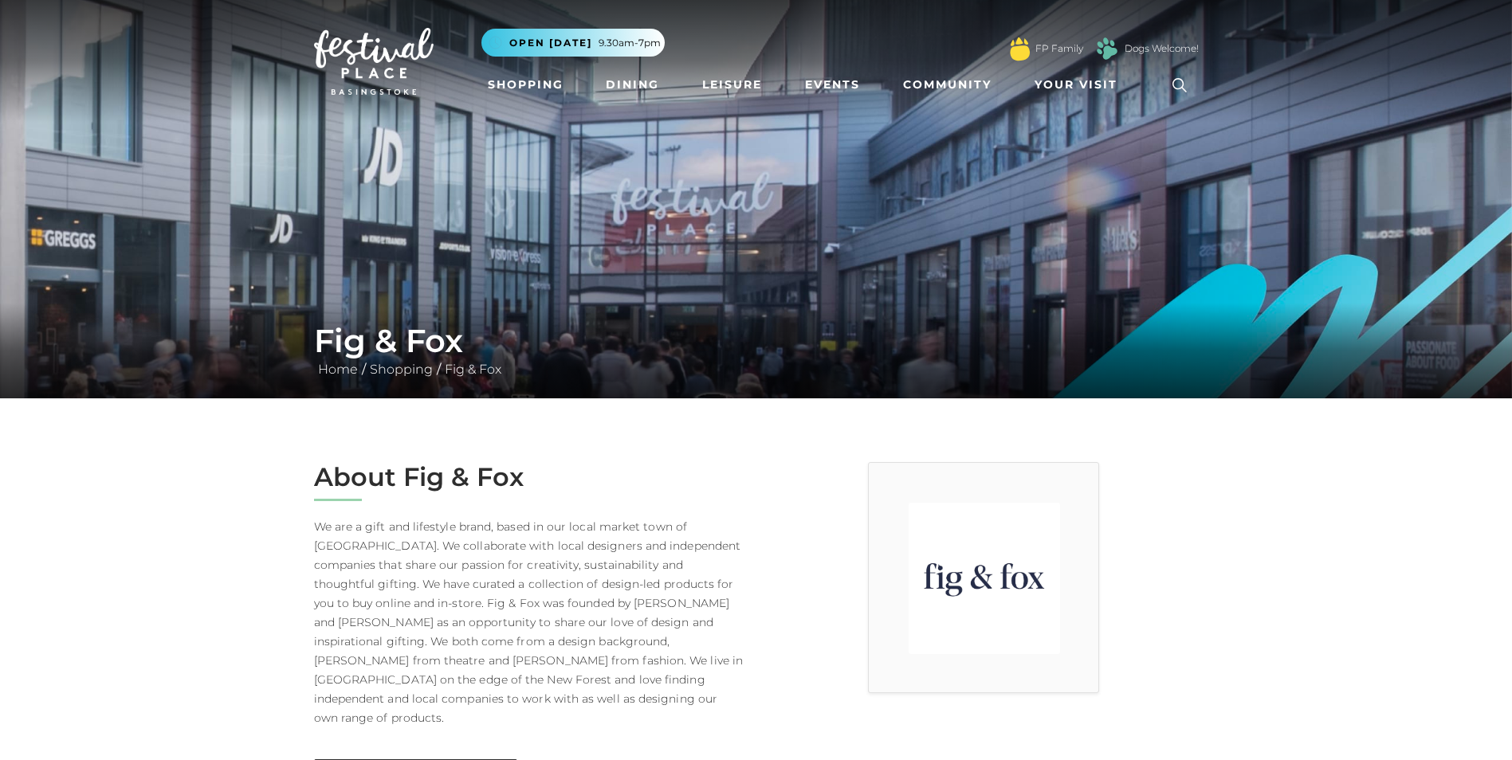
scroll to position [80, 0]
